Goal: Navigation & Orientation: Find specific page/section

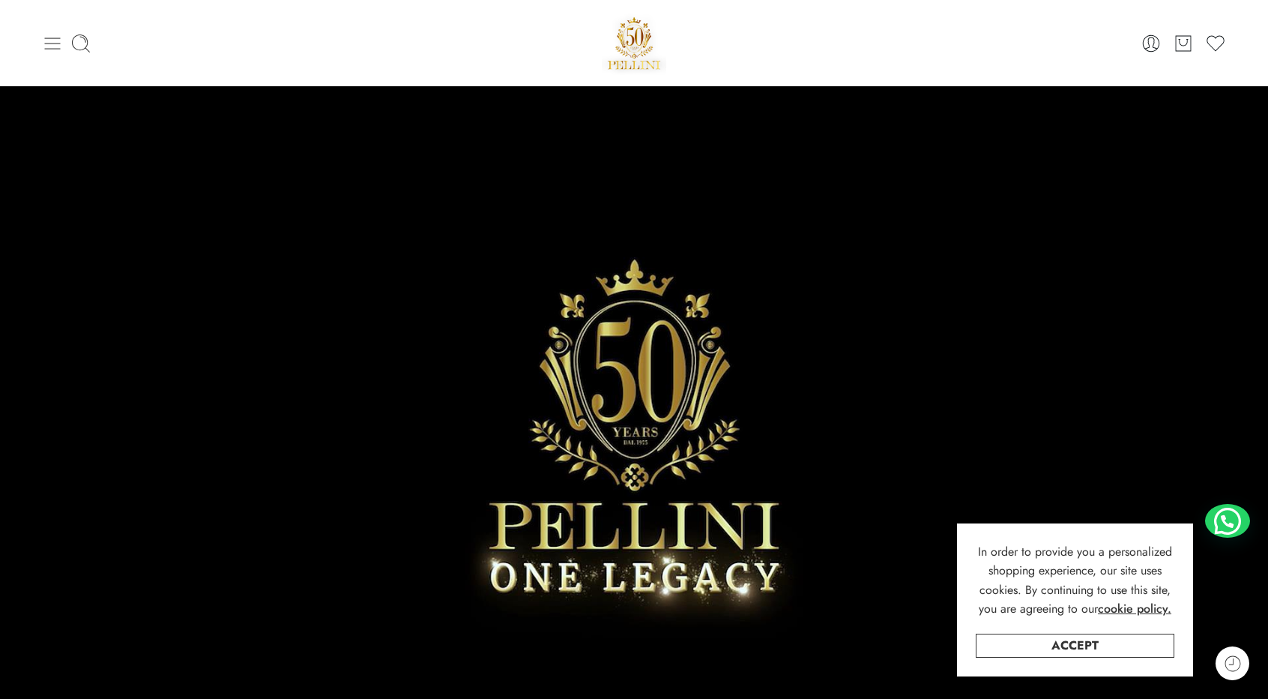
click at [58, 47] on icon at bounding box center [53, 43] width 16 height 12
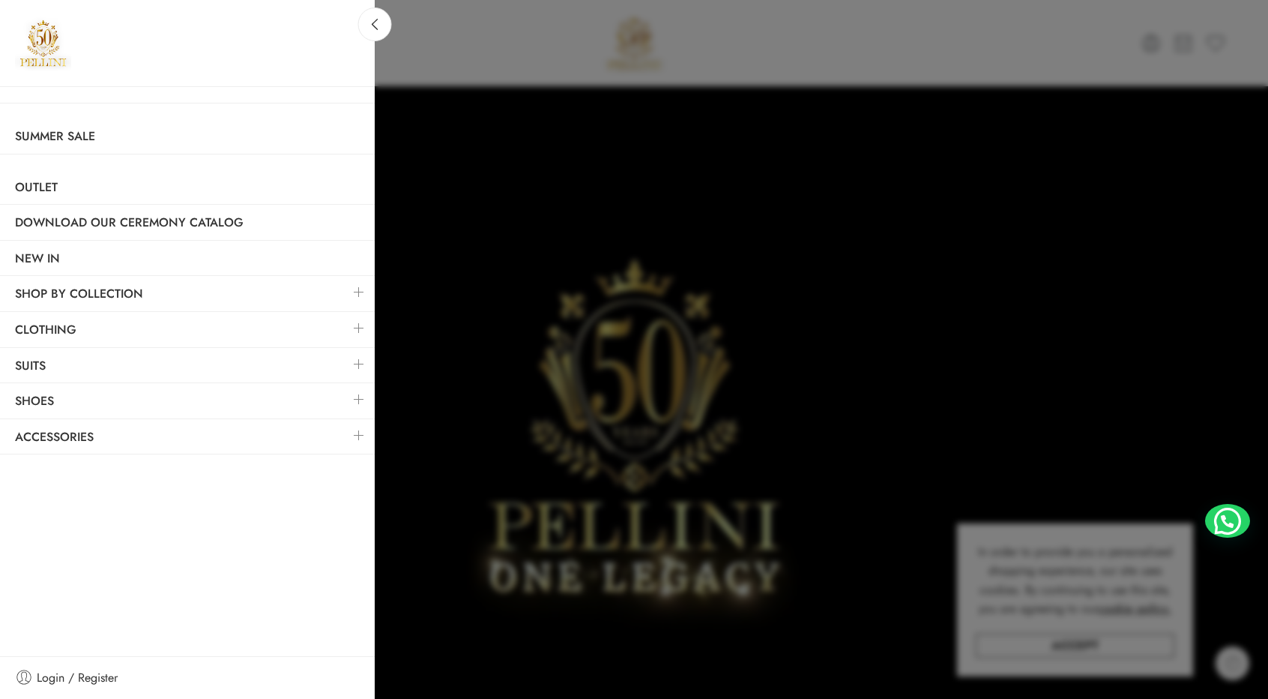
click at [355, 361] on link at bounding box center [358, 364] width 31 height 32
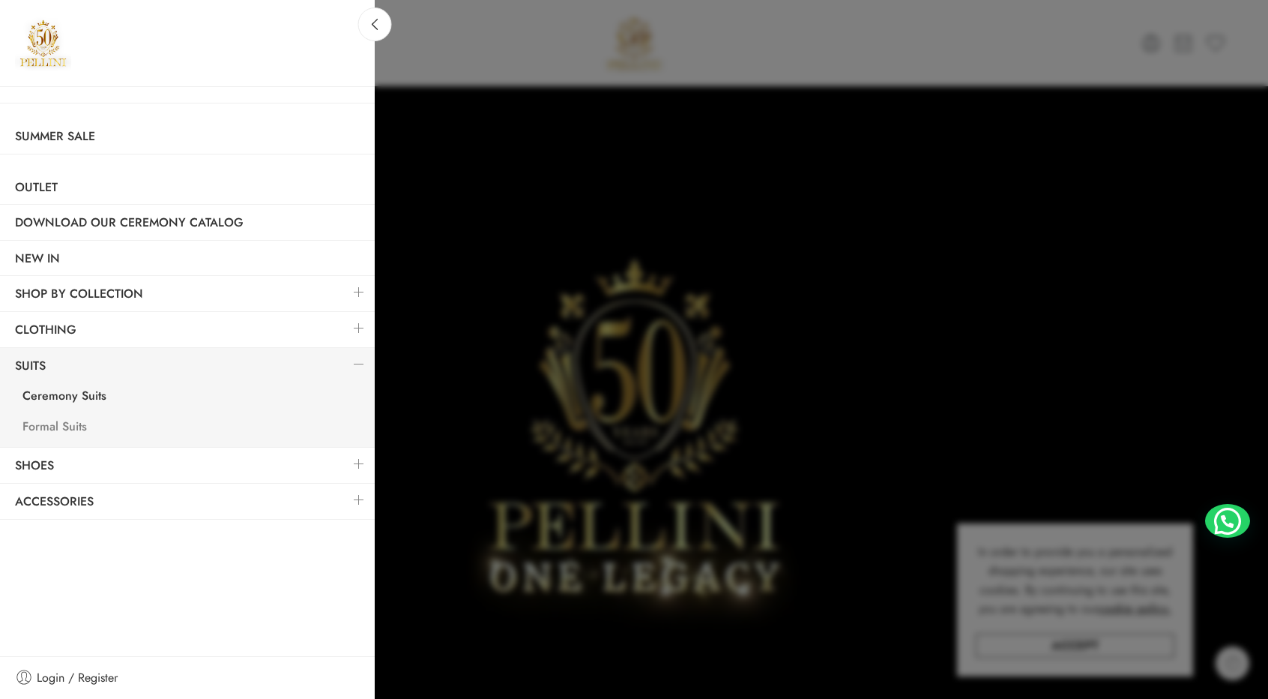
click at [45, 417] on link "Formal Suits" at bounding box center [190, 428] width 367 height 31
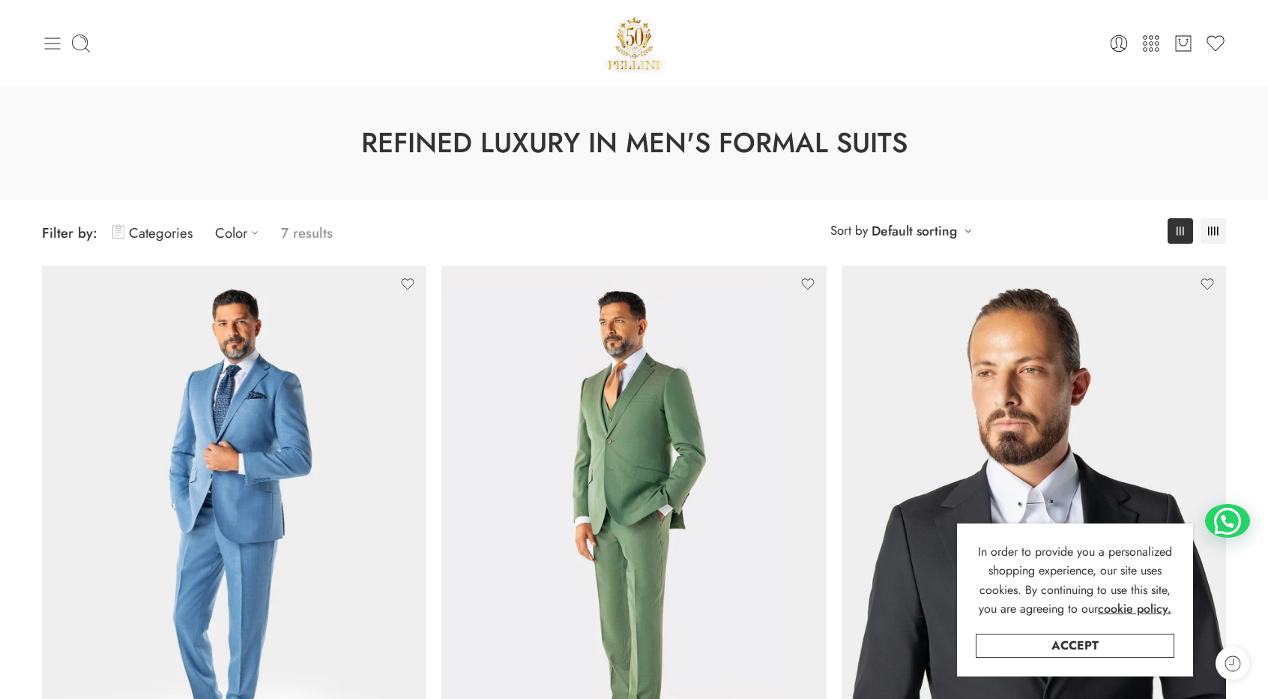
click at [52, 43] on icon at bounding box center [53, 43] width 16 height 12
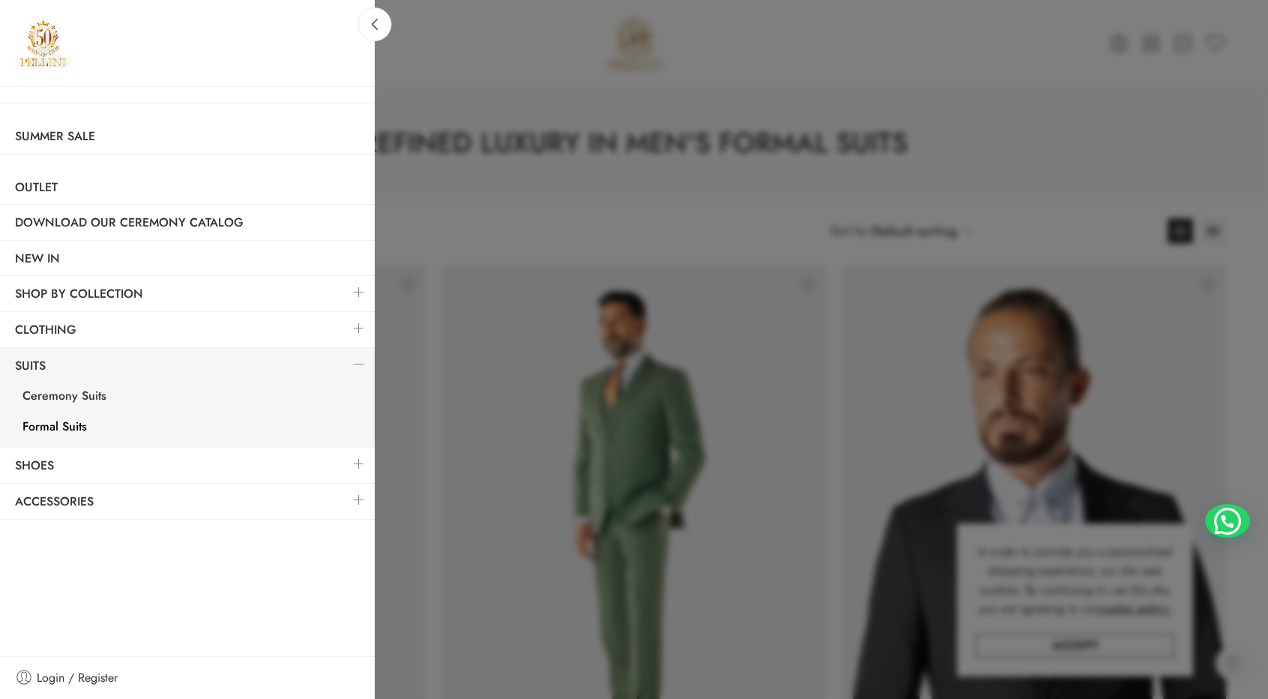
click at [360, 322] on link at bounding box center [358, 328] width 31 height 32
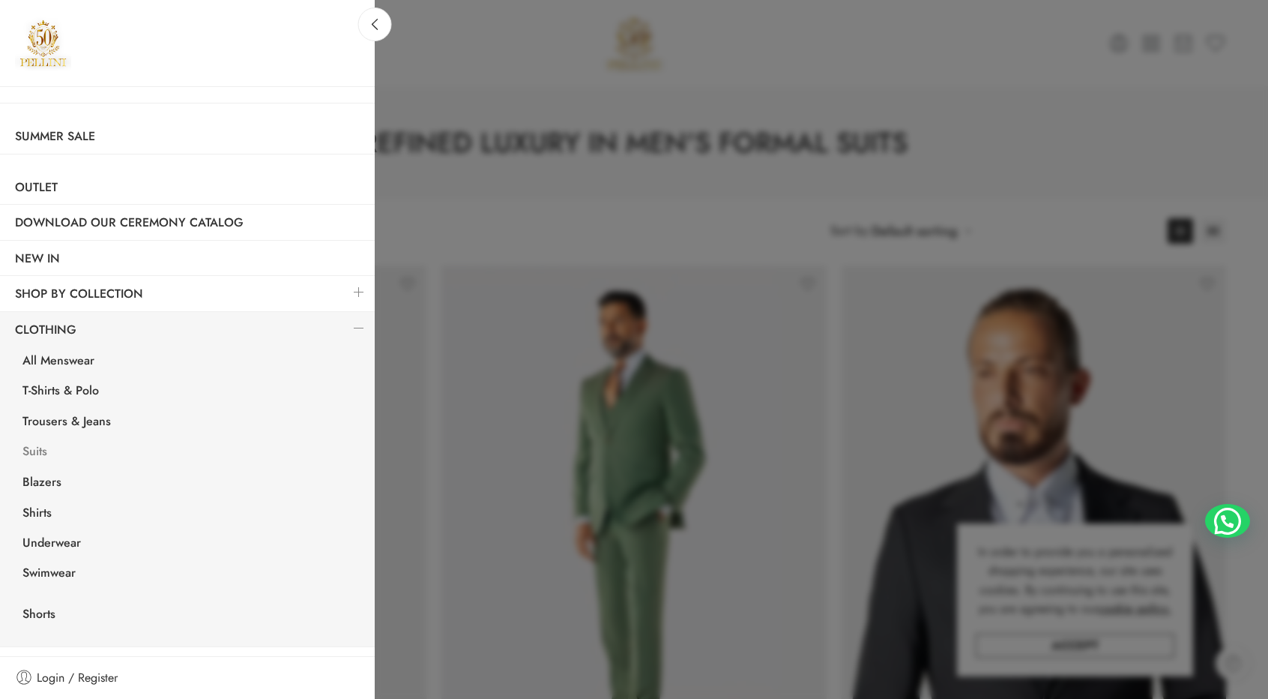
click at [48, 446] on link "Suits" at bounding box center [190, 453] width 367 height 31
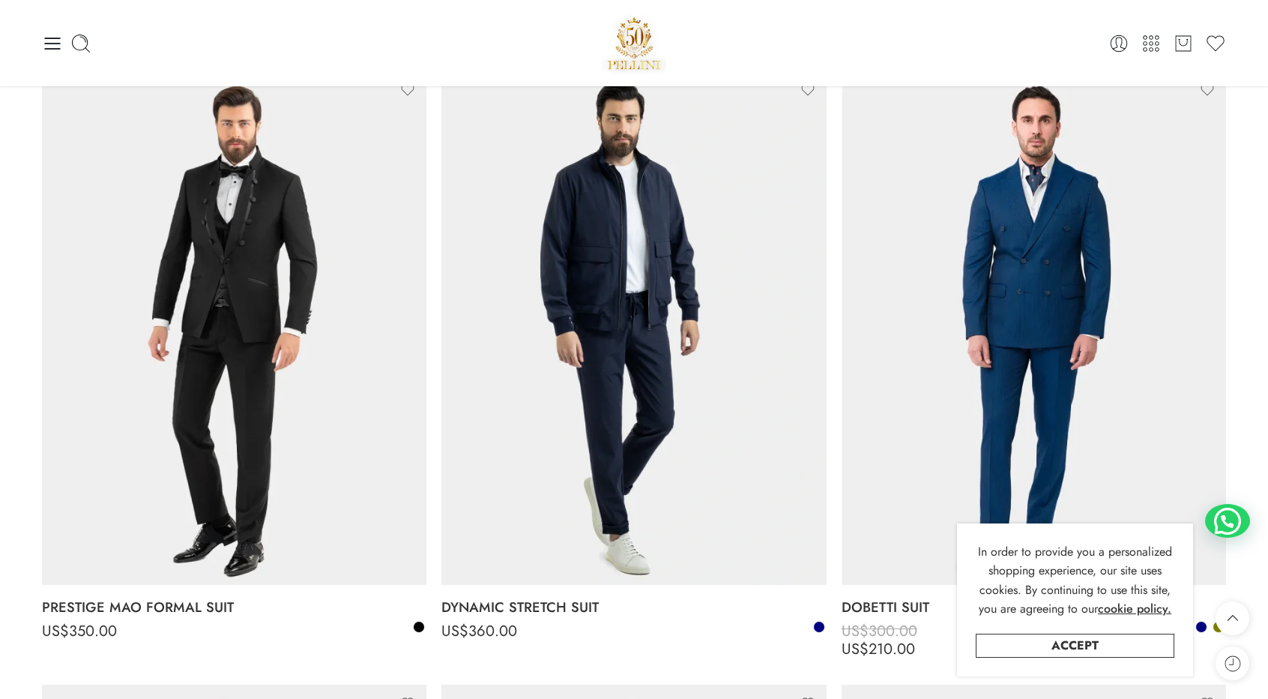
scroll to position [1349, 0]
